Goal: Understand process/instructions

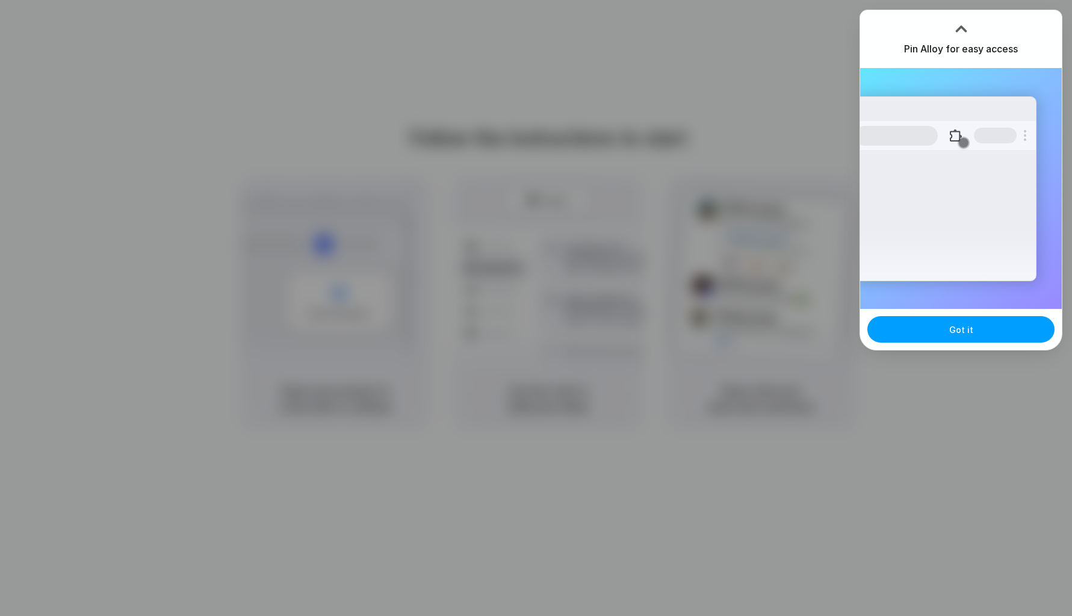
click at [950, 330] on span "Got it" at bounding box center [961, 329] width 24 height 13
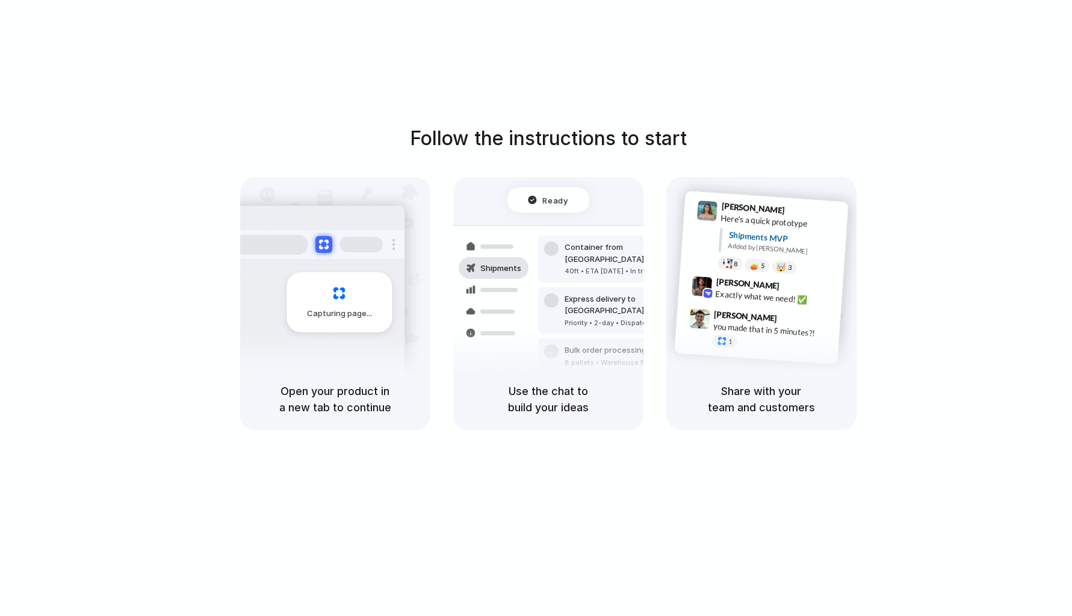
click at [895, 178] on div "Follow the instructions to start Capturing page Open your product in a new tab …" at bounding box center [548, 277] width 1072 height 306
